Goal: Complete application form: Complete application form

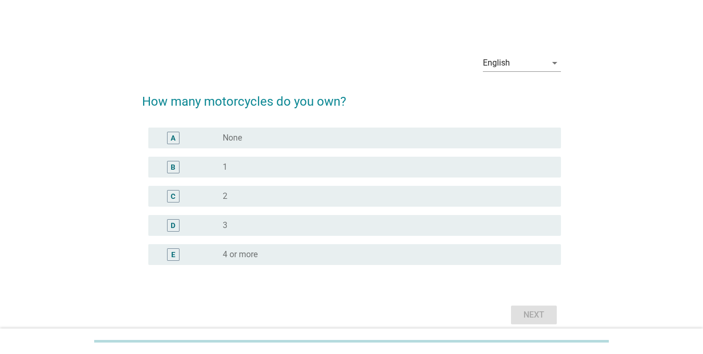
click at [220, 171] on div "B" at bounding box center [190, 167] width 66 height 12
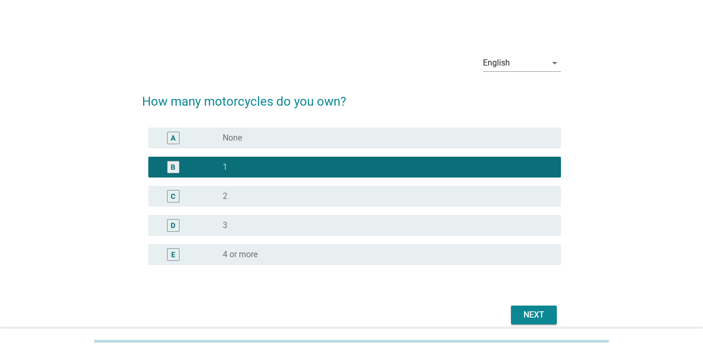
click at [512, 310] on div "Next" at bounding box center [533, 314] width 29 height 12
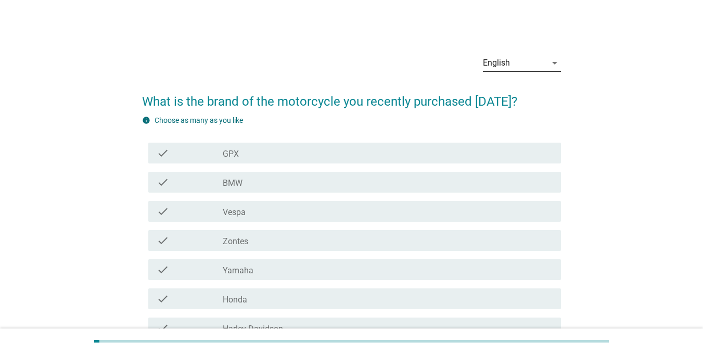
click at [512, 62] on icon "arrow_drop_down" at bounding box center [554, 63] width 12 height 12
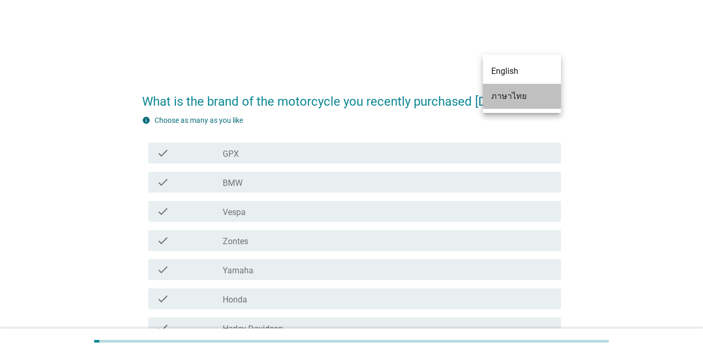
click at [506, 101] on div "ภาษาไทย" at bounding box center [521, 96] width 61 height 12
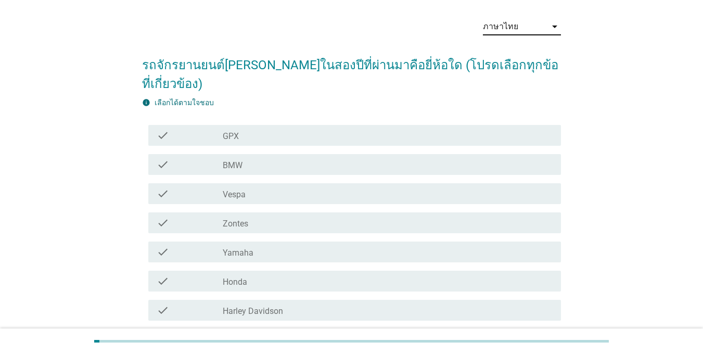
scroll to position [104, 0]
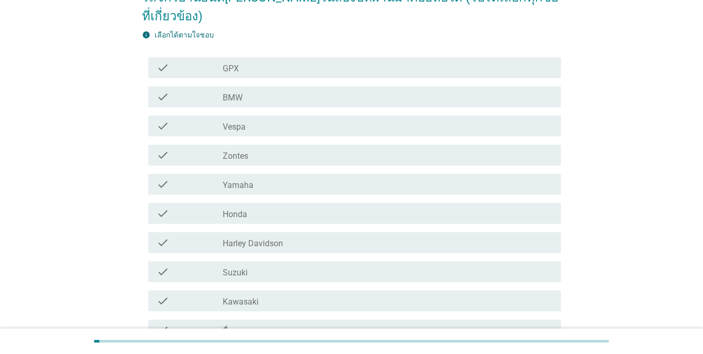
click at [310, 207] on div "check_box_outline_blank Honda" at bounding box center [388, 213] width 330 height 12
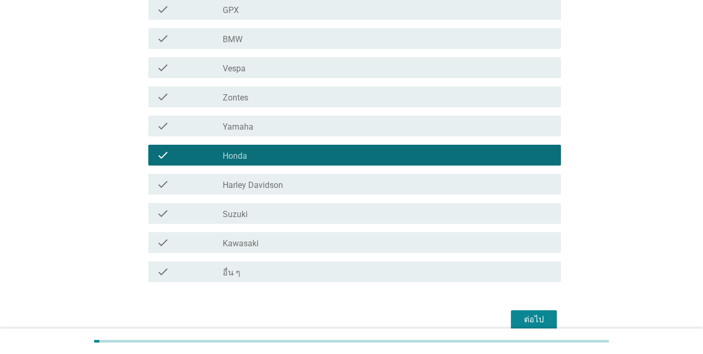
scroll to position [193, 0]
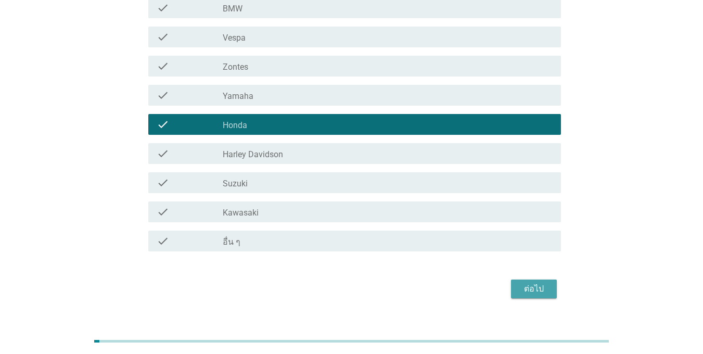
click at [512, 282] on div "ต่อไป" at bounding box center [533, 288] width 29 height 12
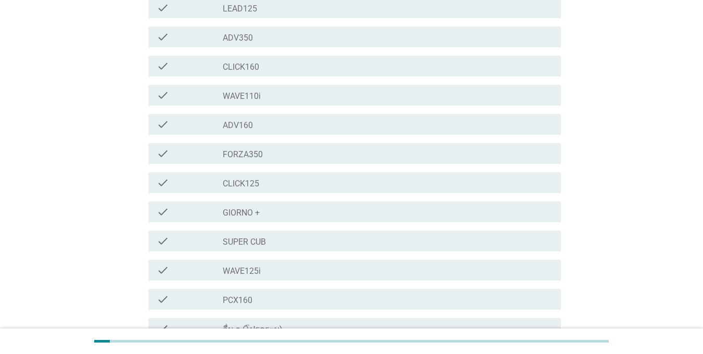
scroll to position [0, 0]
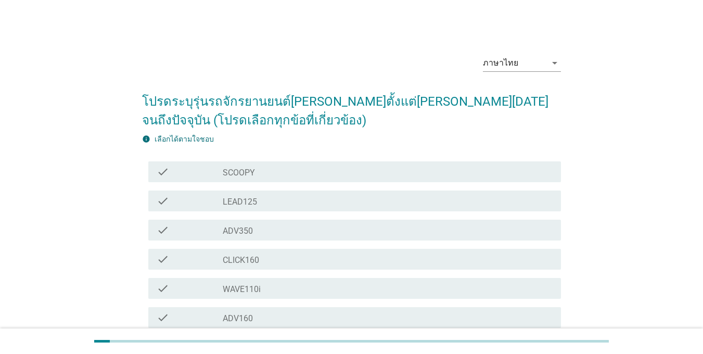
click at [324, 160] on div "check check_box_outline_blank SCOOPY" at bounding box center [351, 171] width 419 height 29
click at [320, 164] on div "check check_box_outline_blank SCOOPY" at bounding box center [354, 171] width 412 height 21
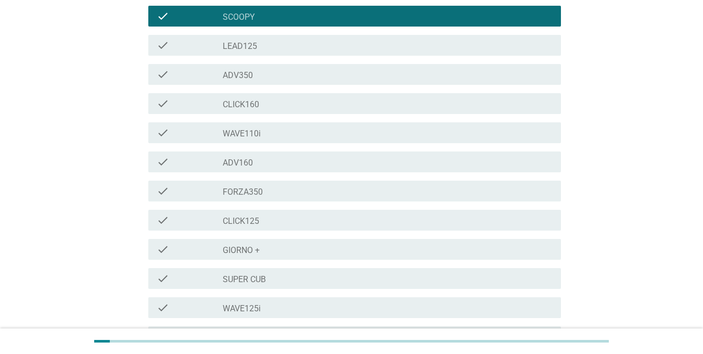
scroll to position [260, 0]
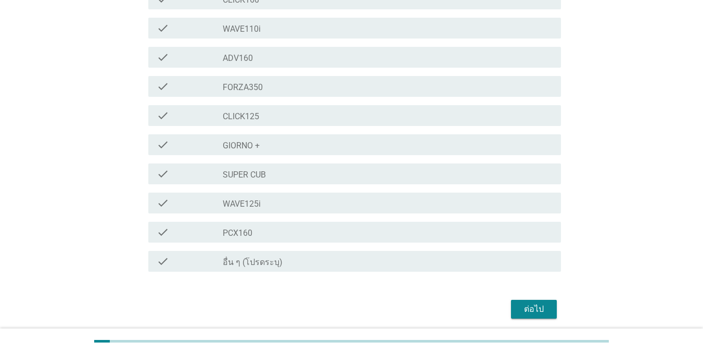
click at [512, 304] on div "ต่อไป" at bounding box center [533, 309] width 29 height 12
